Goal: Task Accomplishment & Management: Manage account settings

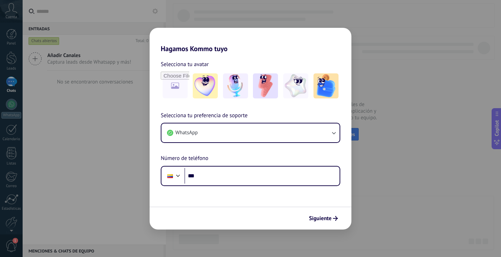
click at [119, 157] on div "Hagamos Kommo tuyo Selecciona tu avatar Selecciona tu preferencia de soporte Wh…" at bounding box center [250, 128] width 501 height 257
click at [340, 221] on button "Siguiente" at bounding box center [323, 218] width 35 height 12
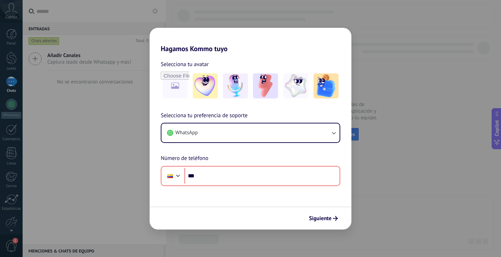
click at [198, 117] on span "Selecciona tu preferencia de soporte" at bounding box center [204, 115] width 87 height 9
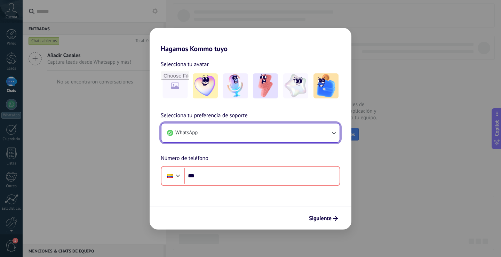
click at [208, 129] on button "WhatsApp" at bounding box center [250, 132] width 178 height 19
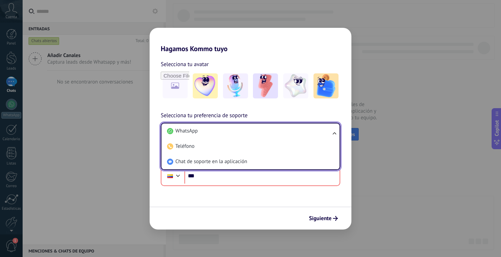
click at [208, 129] on li "WhatsApp" at bounding box center [249, 130] width 170 height 15
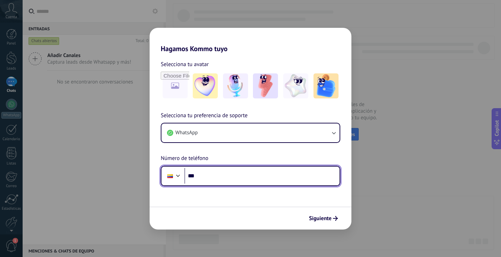
click at [218, 176] on input "***" at bounding box center [261, 176] width 155 height 16
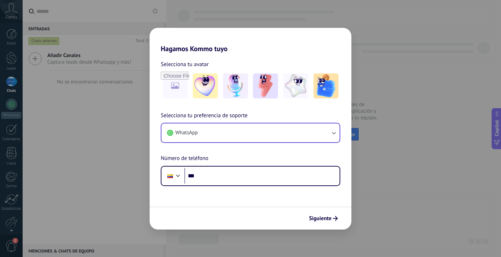
click at [208, 123] on div "WhatsApp" at bounding box center [250, 133] width 179 height 20
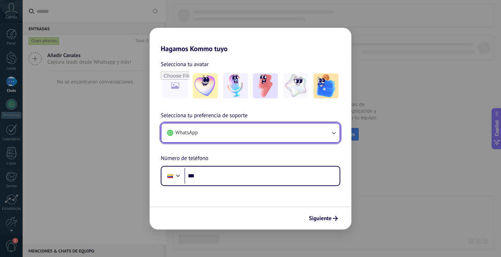
click at [219, 129] on button "WhatsApp" at bounding box center [250, 132] width 178 height 19
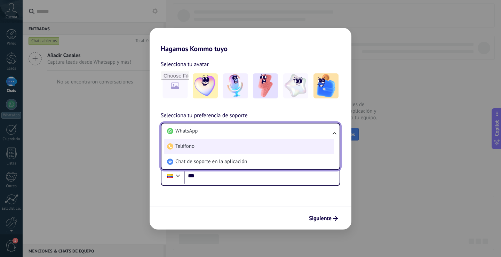
click at [220, 149] on li "Teléfono" at bounding box center [249, 146] width 170 height 15
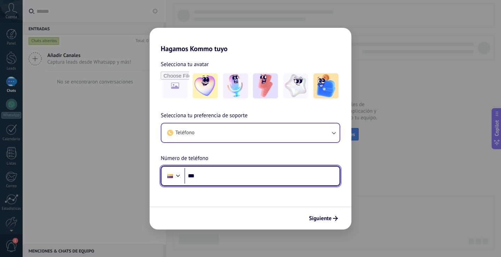
click at [234, 182] on input "***" at bounding box center [261, 176] width 155 height 16
paste input "**********"
type input "**********"
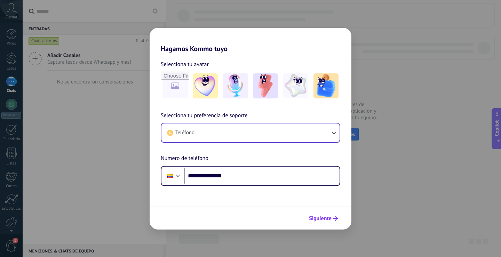
click at [311, 218] on span "Siguiente" at bounding box center [320, 218] width 23 height 5
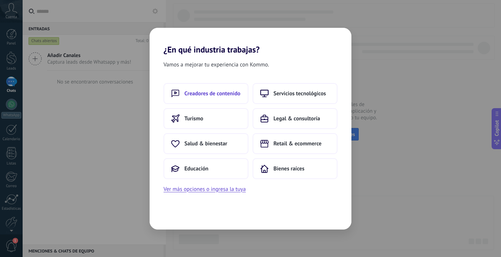
click at [222, 89] on button "Creadores de contenido" at bounding box center [205, 93] width 85 height 21
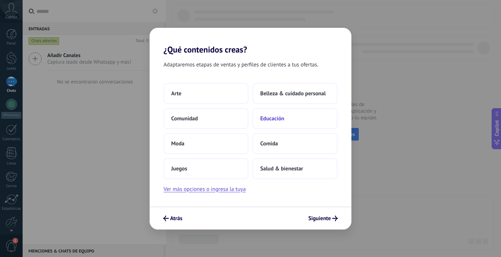
click at [287, 118] on button "Educación" at bounding box center [294, 118] width 85 height 21
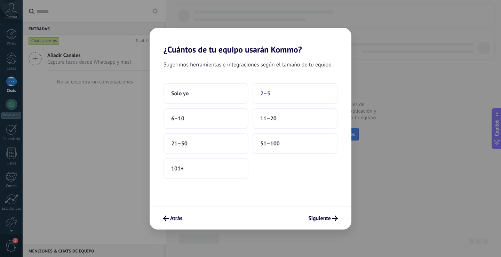
click at [280, 97] on button "2–5" at bounding box center [294, 93] width 85 height 21
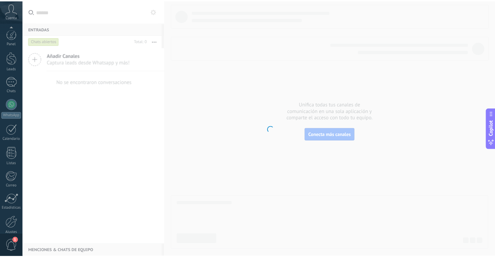
scroll to position [32, 0]
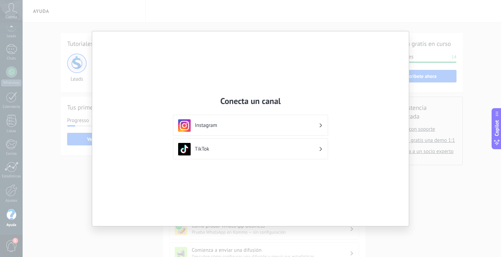
click at [443, 58] on div "Conecta un canal Instagram TikTok" at bounding box center [250, 128] width 501 height 257
click at [225, 152] on h3 "TikTok" at bounding box center [257, 149] width 124 height 7
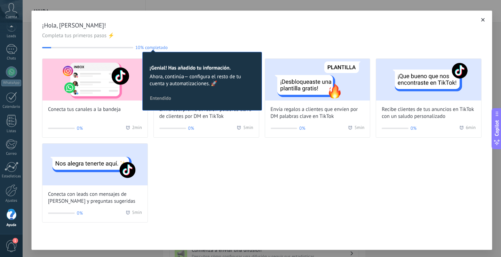
click at [479, 18] on button "button" at bounding box center [482, 19] width 7 height 7
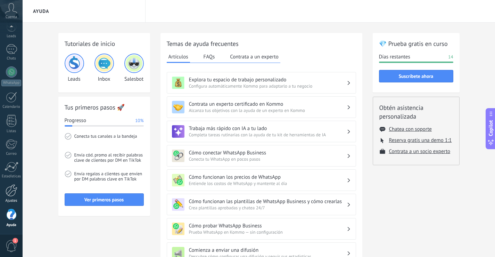
click at [13, 197] on link "Ajustes" at bounding box center [11, 193] width 23 height 19
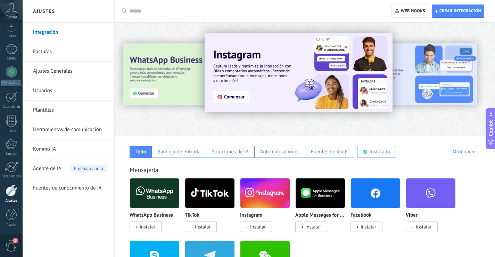
click at [147, 226] on span "Instalar" at bounding box center [148, 227] width 16 height 6
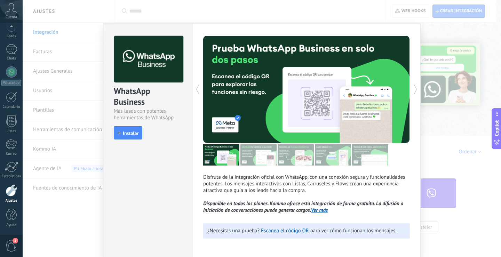
click at [66, 165] on div "WhatsApp Business Más leads con potentes herramientas de WhatsApp install Insta…" at bounding box center [262, 128] width 478 height 257
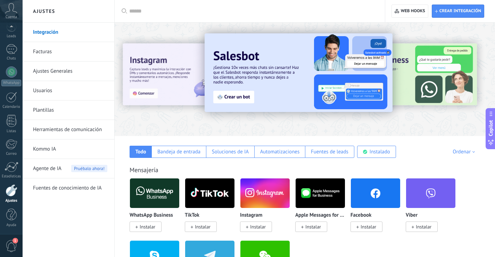
click at [417, 158] on div "Mensajería WhatsApp Business Instalar TikTok Instalar Instagram Instalar Apple …" at bounding box center [305, 223] width 367 height 142
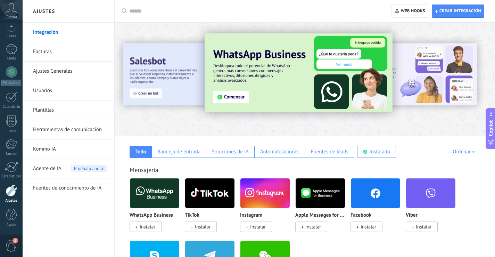
click at [162, 7] on div at bounding box center [252, 11] width 246 height 22
click at [170, 12] on input "text" at bounding box center [252, 11] width 246 height 7
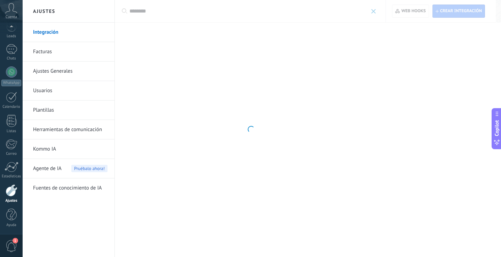
type input "********"
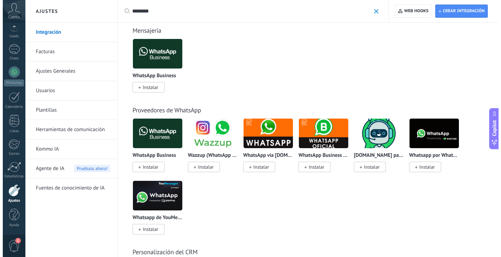
scroll to position [104, 0]
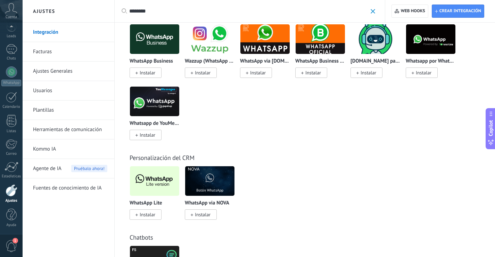
click at [153, 187] on img at bounding box center [154, 181] width 49 height 34
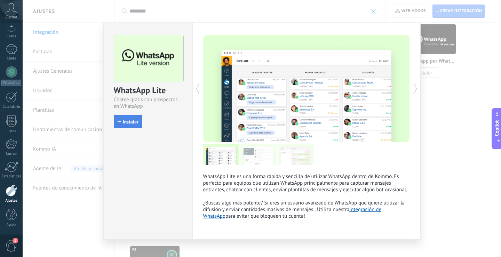
click at [138, 124] on button "Instalar" at bounding box center [128, 121] width 29 height 13
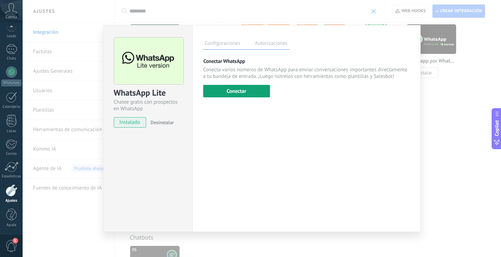
click at [247, 91] on button "Conectar" at bounding box center [236, 91] width 67 height 13
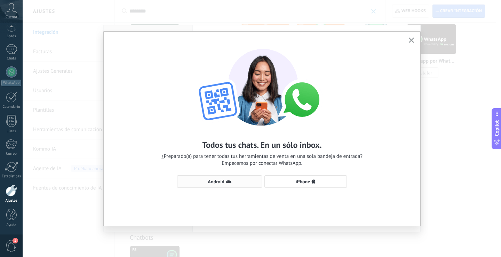
click at [237, 182] on span "Android" at bounding box center [219, 182] width 77 height 6
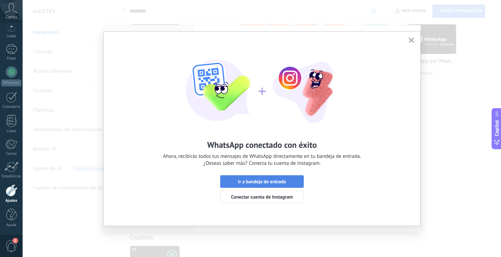
click at [262, 176] on button "Ir a bandeja de entrada" at bounding box center [261, 181] width 83 height 13
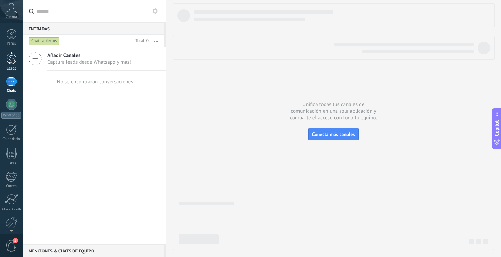
click at [9, 62] on div at bounding box center [11, 57] width 10 height 13
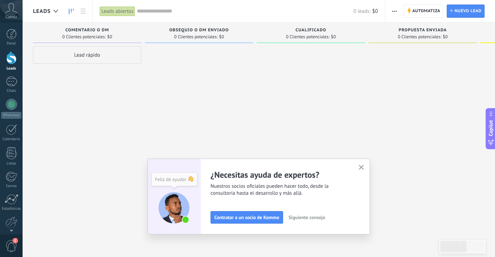
click at [8, 60] on div at bounding box center [11, 57] width 10 height 13
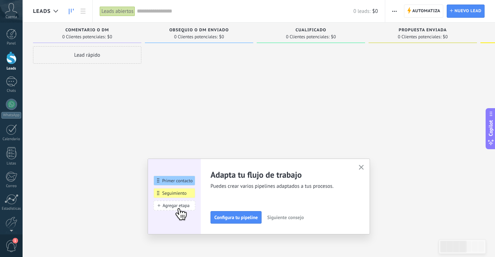
click at [109, 31] on span "Comentario o DM" at bounding box center [86, 30] width 43 height 5
click at [97, 27] on div "Comentario o DM 0 Clientes potenciales: $0" at bounding box center [87, 33] width 108 height 21
click at [111, 32] on div "Comentario o DM" at bounding box center [88, 31] width 102 height 6
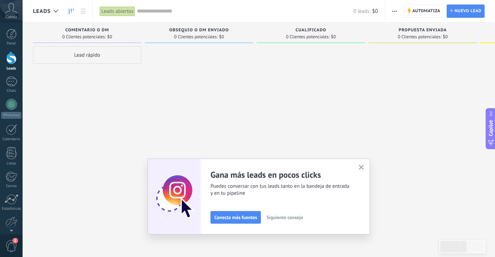
drag, startPoint x: 110, startPoint y: 33, endPoint x: 55, endPoint y: 94, distance: 82.2
click at [54, 94] on div "Lead rápido" at bounding box center [87, 129] width 108 height 166
click at [86, 10] on link at bounding box center [83, 12] width 12 height 14
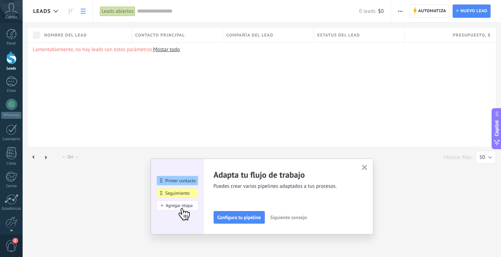
click at [71, 11] on icon at bounding box center [71, 12] width 5 height 6
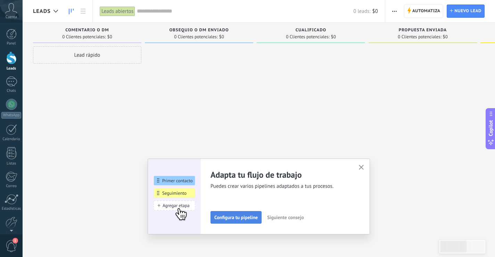
click at [249, 218] on span "Configura tu pipeline" at bounding box center [236, 217] width 43 height 5
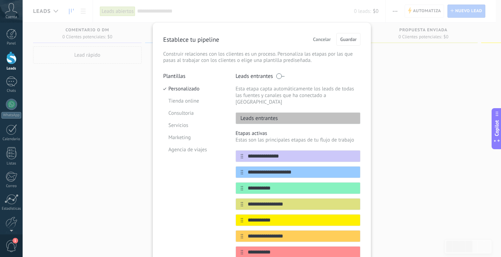
click at [323, 40] on span "Cancelar" at bounding box center [322, 39] width 18 height 5
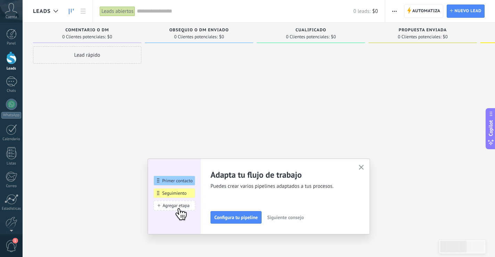
click at [364, 165] on button "button" at bounding box center [361, 167] width 9 height 9
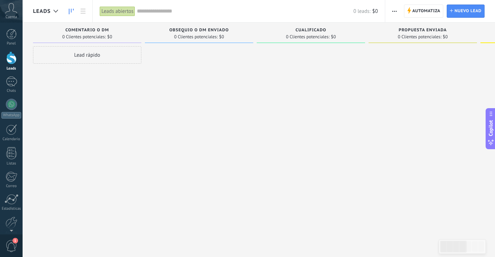
click at [394, 9] on span "button" at bounding box center [395, 11] width 5 height 13
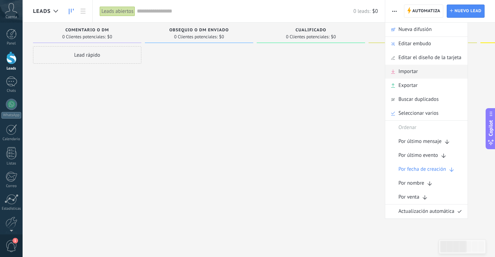
click at [400, 67] on span "Importar" at bounding box center [408, 72] width 19 height 14
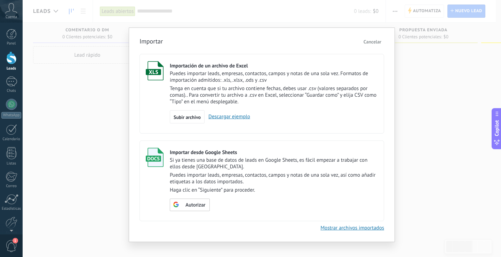
click at [366, 228] on link "Mostrar archivos importados" at bounding box center [352, 228] width 64 height 7
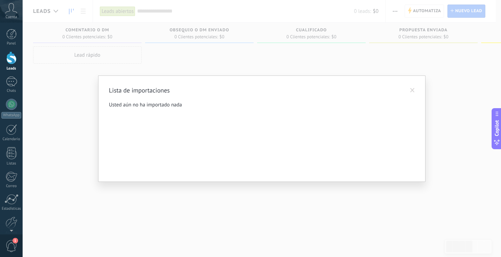
click at [412, 90] on span at bounding box center [412, 90] width 5 height 5
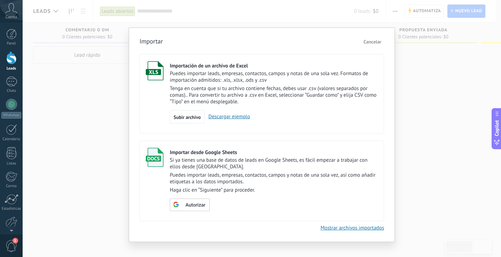
click at [371, 47] on button "Cancelar" at bounding box center [372, 42] width 23 height 10
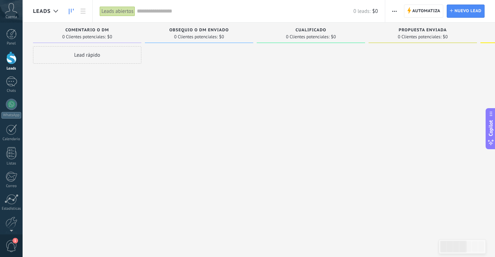
click at [389, 11] on div "Automatiza Nueva difusión Editar embudo Editar el diseño de la tarjeta Importar…" at bounding box center [395, 12] width 12 height 14
click at [394, 12] on span "button" at bounding box center [395, 11] width 5 height 13
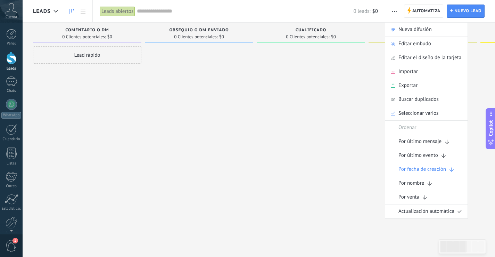
click at [371, 82] on div at bounding box center [423, 129] width 108 height 166
